Goal: Information Seeking & Learning: Learn about a topic

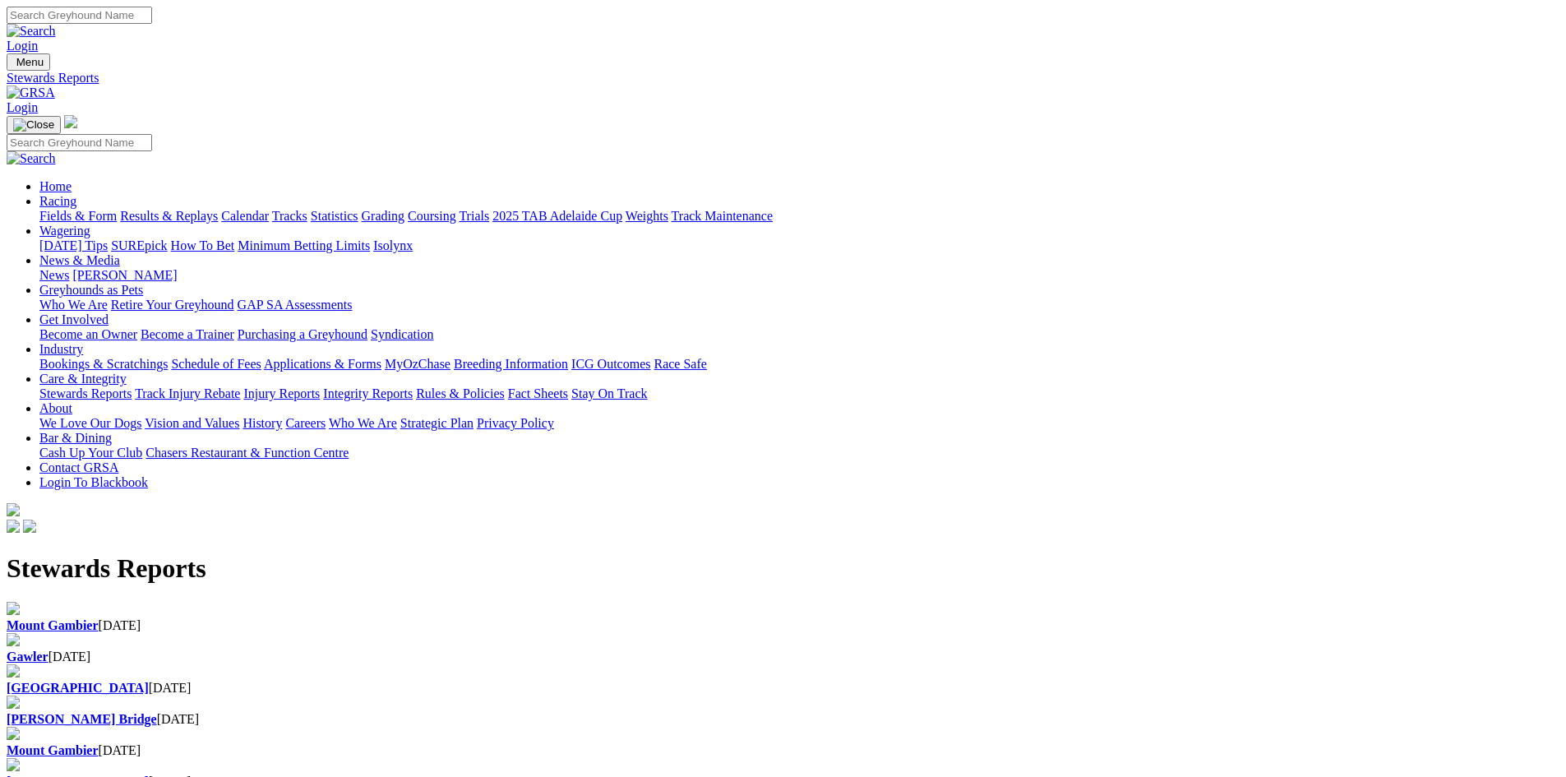
click at [55, 85] on img at bounding box center [31, 92] width 48 height 15
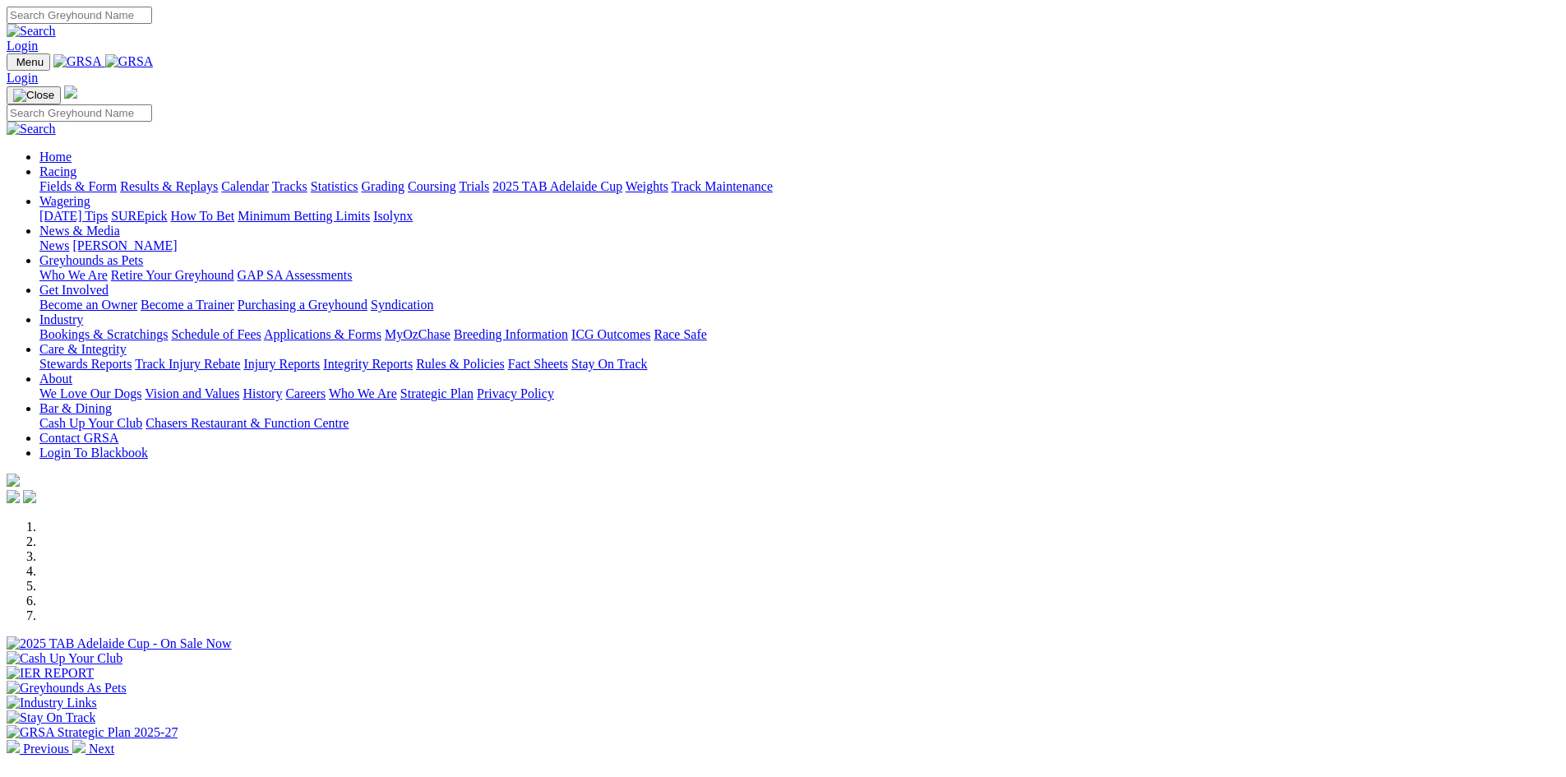
click at [131, 357] on link "Stewards Reports" at bounding box center [85, 364] width 92 height 14
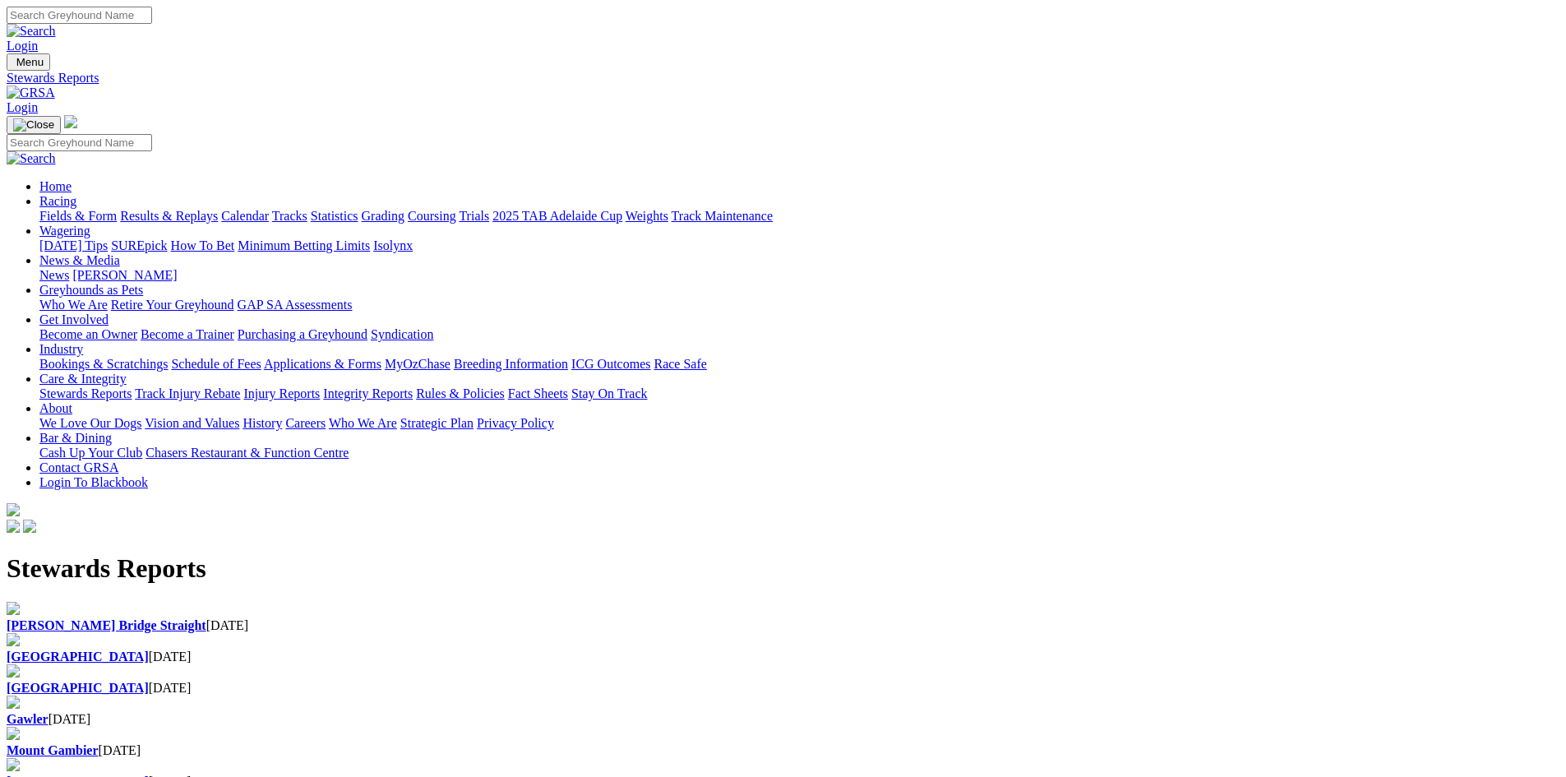
click at [149, 649] on b "[GEOGRAPHIC_DATA]" at bounding box center [78, 656] width 142 height 14
click at [149, 649] on b "Angle Park" at bounding box center [78, 656] width 142 height 14
click at [218, 209] on link "Results & Replays" at bounding box center [169, 216] width 98 height 14
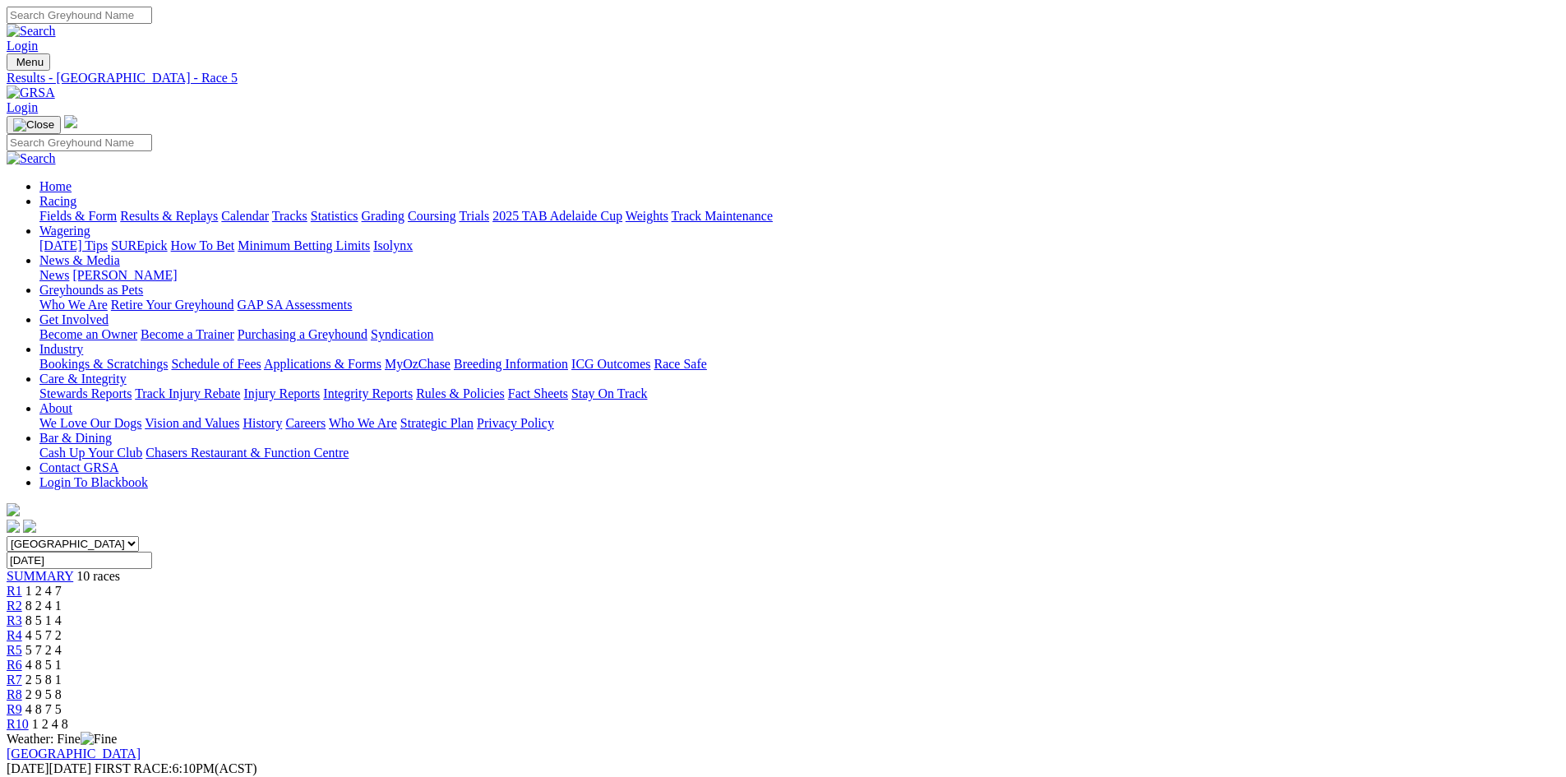
click at [55, 85] on img at bounding box center [31, 92] width 48 height 15
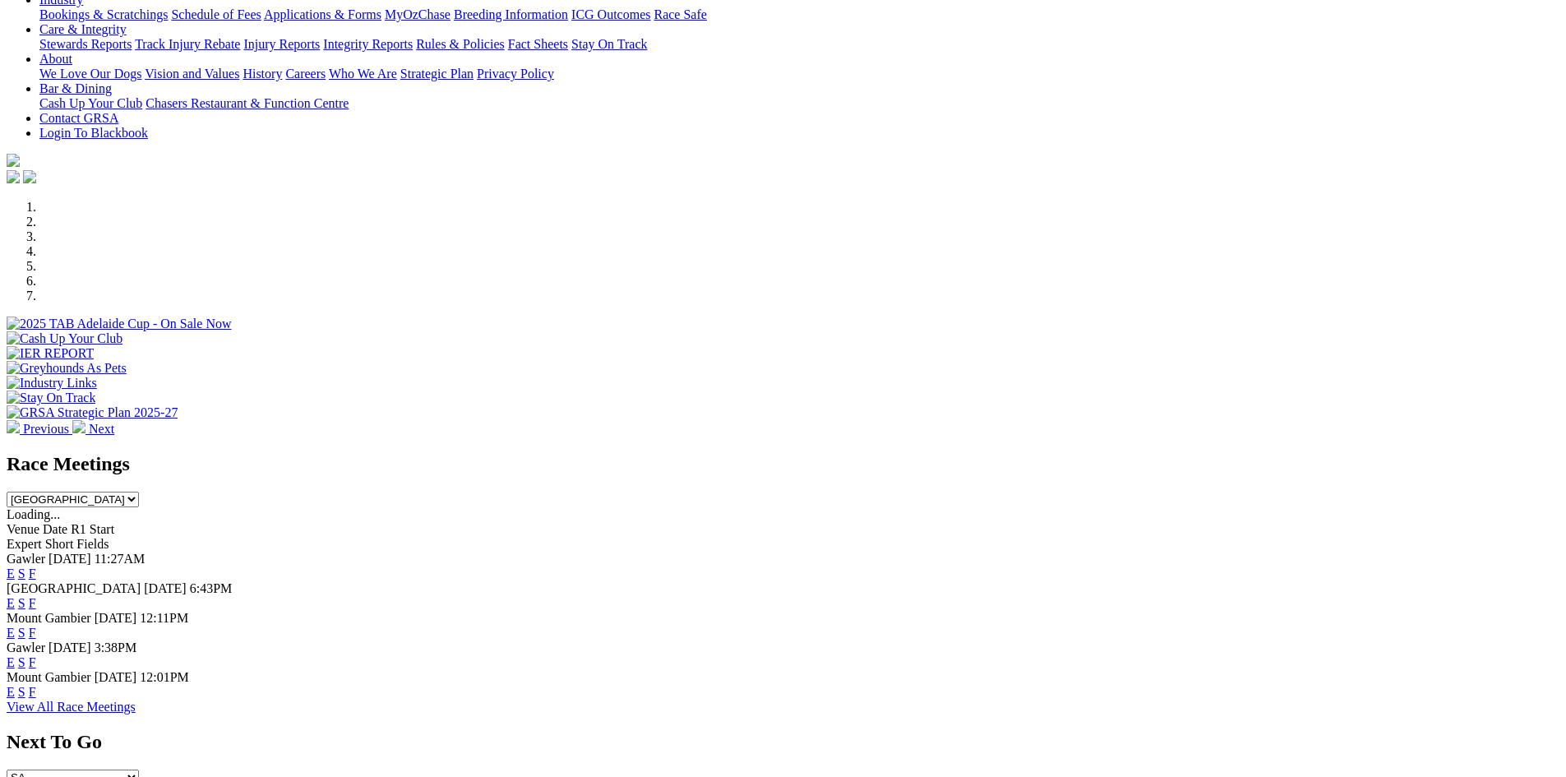
scroll to position [329, 0]
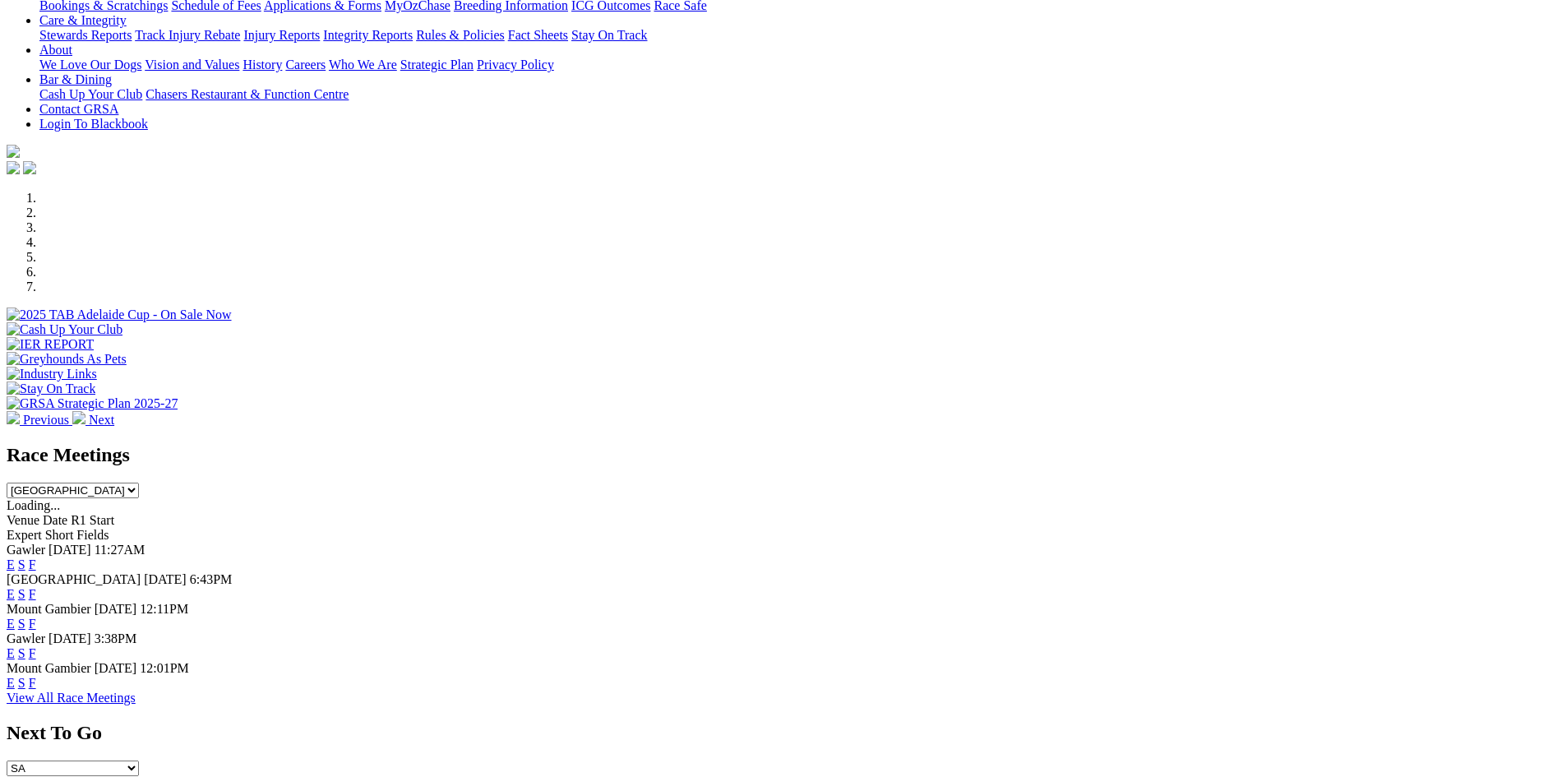
click at [36, 676] on link "F" at bounding box center [32, 683] width 7 height 14
